Goal: Information Seeking & Learning: Learn about a topic

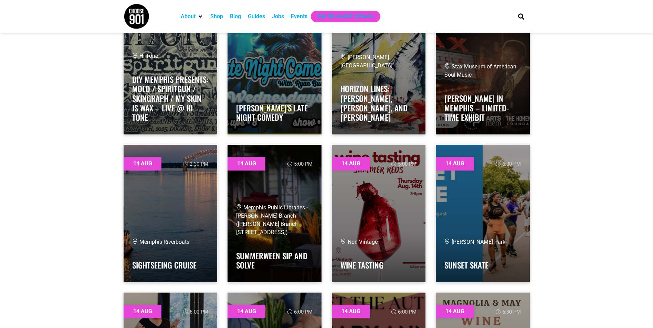
scroll to position [723, 0]
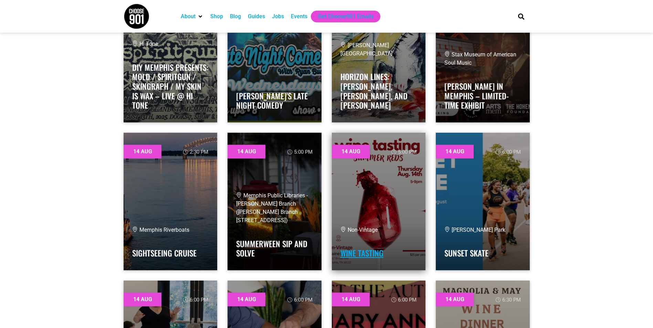
click at [363, 251] on link "Wine Tasting" at bounding box center [361, 253] width 43 height 12
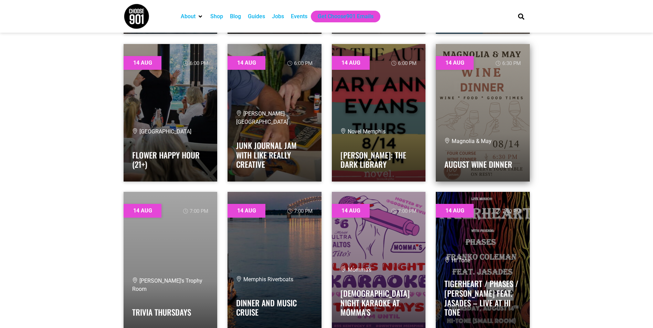
scroll to position [964, 0]
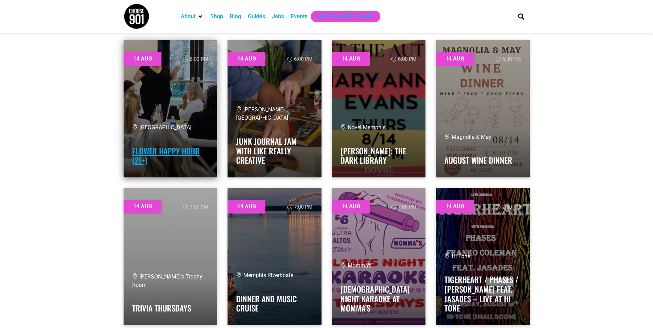
click at [162, 151] on link "Flower Happy Hour (21+)" at bounding box center [165, 155] width 67 height 21
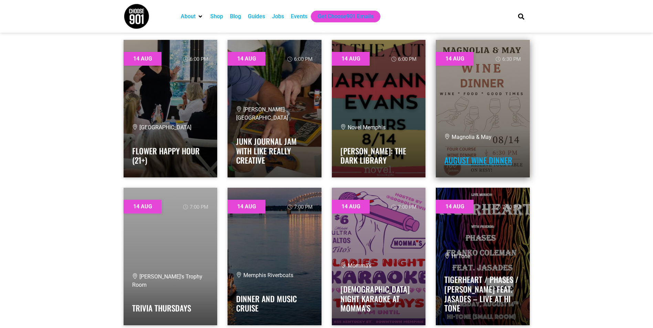
click at [494, 158] on link "August Wine Dinner" at bounding box center [478, 161] width 68 height 12
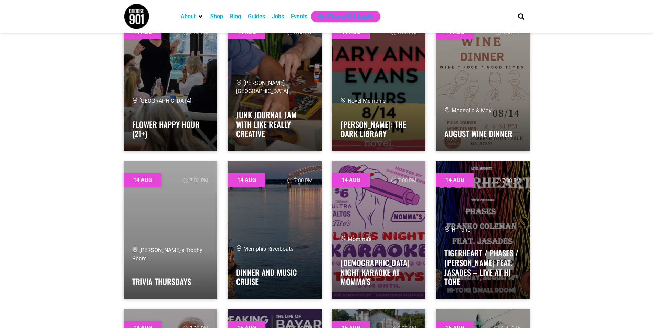
scroll to position [1067, 0]
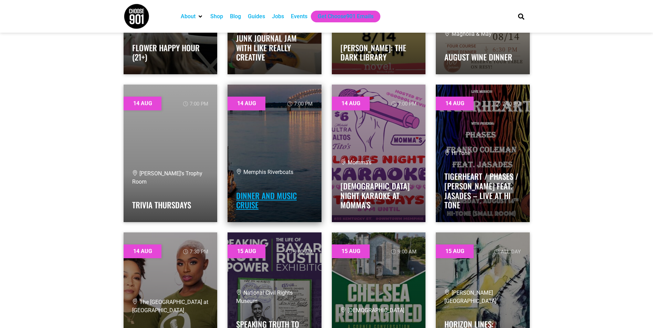
click at [276, 196] on link "Dinner and Music Cruise" at bounding box center [266, 200] width 61 height 21
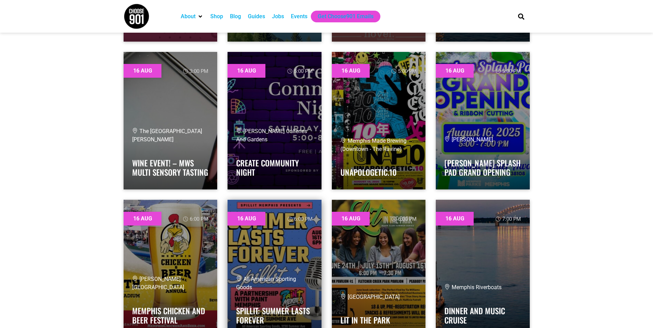
scroll to position [2581, 0]
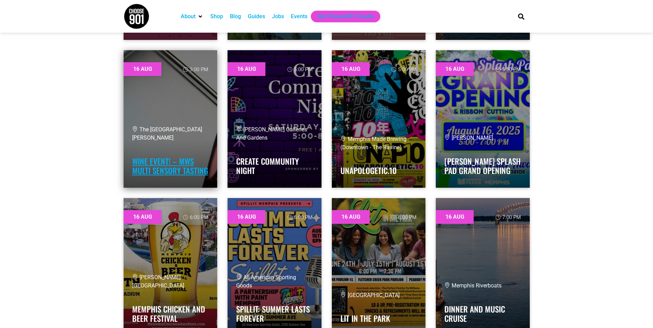
click at [182, 163] on link "Wine Event! – MWS Multi Sensory Tasting" at bounding box center [170, 166] width 76 height 21
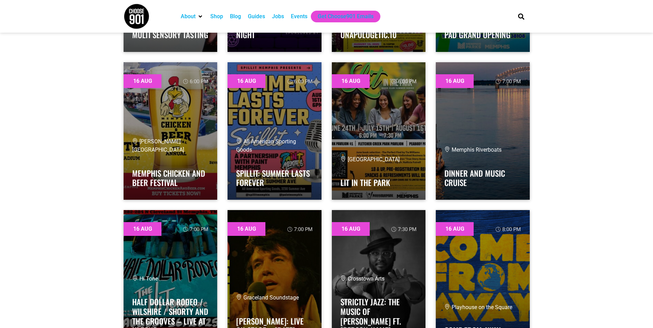
scroll to position [2718, 0]
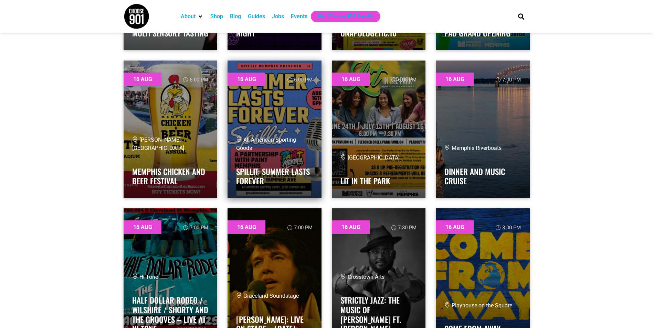
click at [291, 123] on link at bounding box center [274, 130] width 94 height 138
click at [252, 172] on link "Spillit: Summer lasts Forever" at bounding box center [273, 176] width 74 height 21
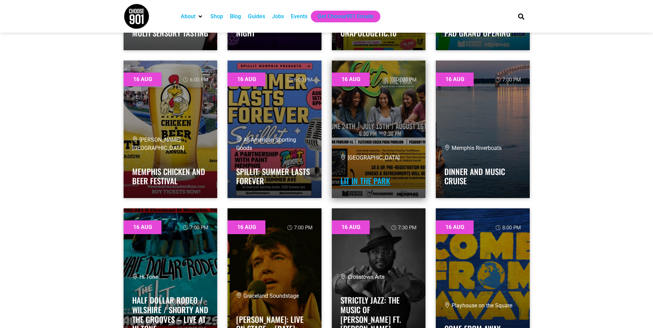
click at [366, 183] on link "Lit in the Park" at bounding box center [365, 181] width 50 height 12
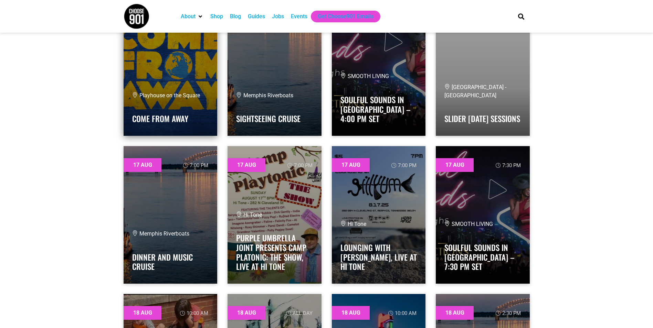
scroll to position [3372, 0]
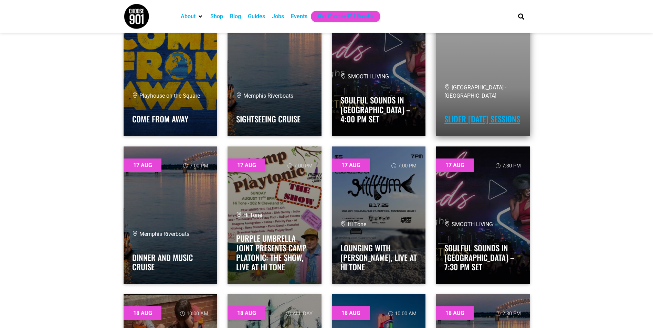
click at [477, 113] on link "Slider [DATE] Sessions" at bounding box center [482, 119] width 76 height 12
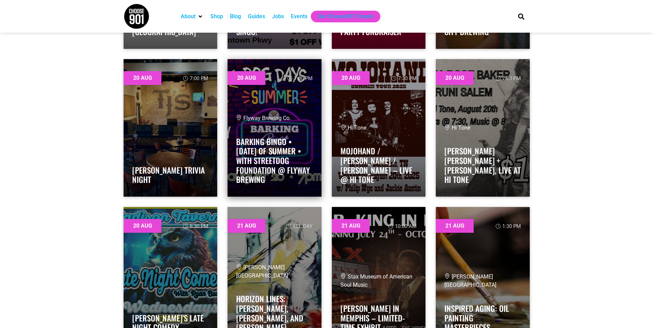
scroll to position [4783, 0]
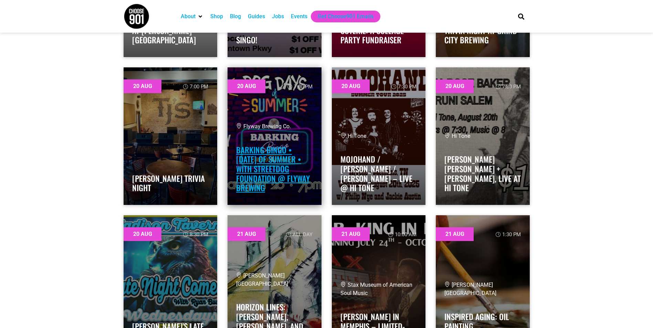
click at [268, 156] on link "Barking Bingo • Dog Days of Summer • with Streetdog Foundation @ Flyway Brewing" at bounding box center [273, 169] width 74 height 50
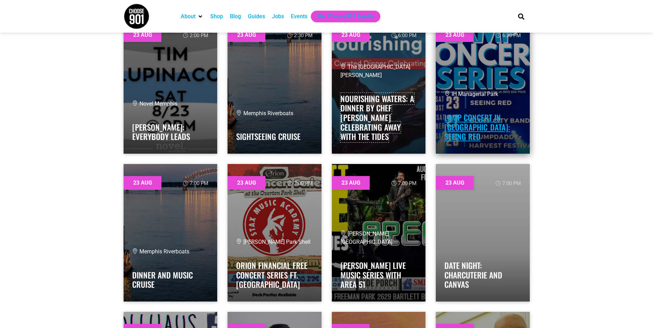
scroll to position [7054, 0]
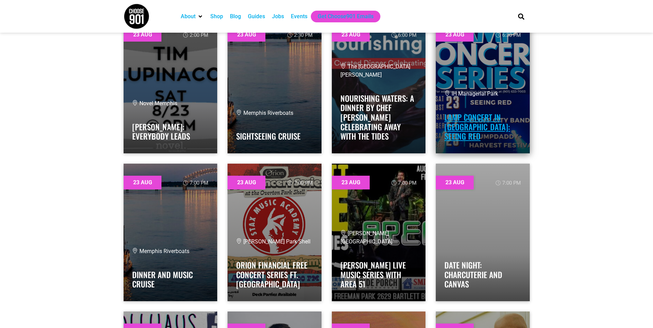
click at [475, 131] on link "LAMP Concert in Lakeland: Seeing Red" at bounding box center [477, 126] width 66 height 31
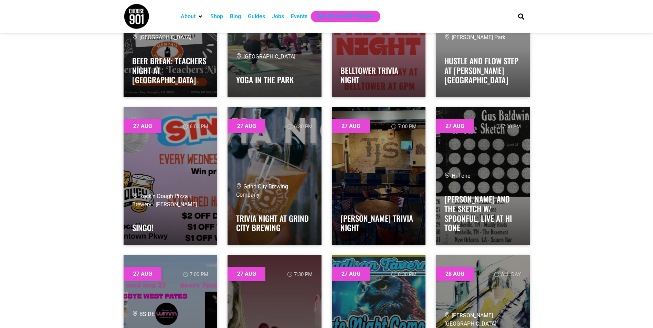
scroll to position [9222, 0]
